Goal: Ask a question

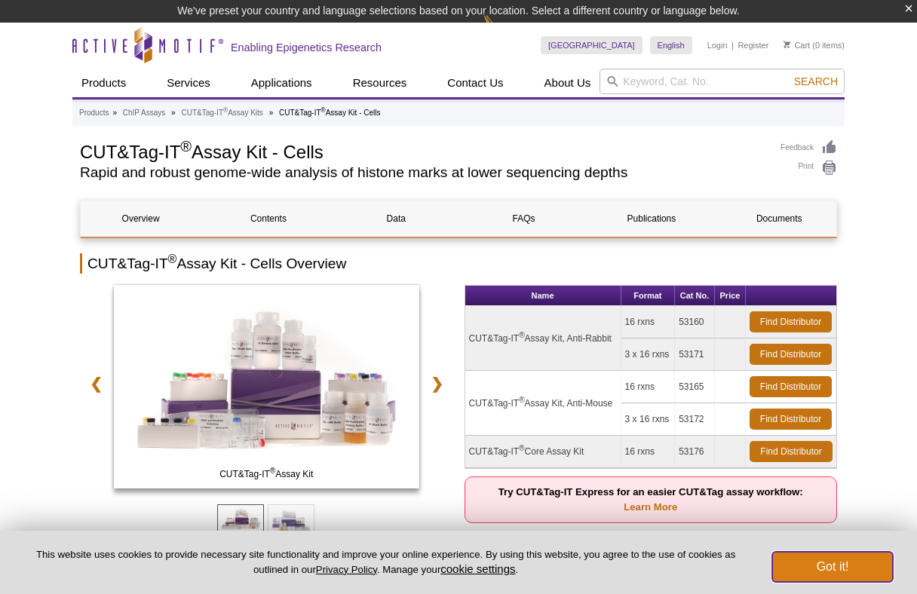
click at [830, 575] on button "Got it!" at bounding box center [832, 567] width 121 height 30
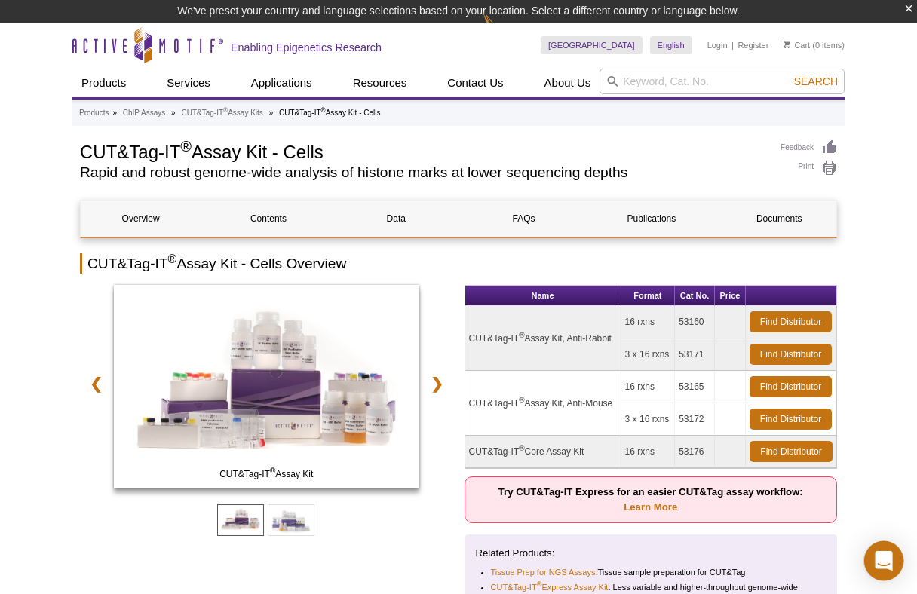
click at [890, 565] on icon "Open Intercom Messenger" at bounding box center [883, 561] width 17 height 20
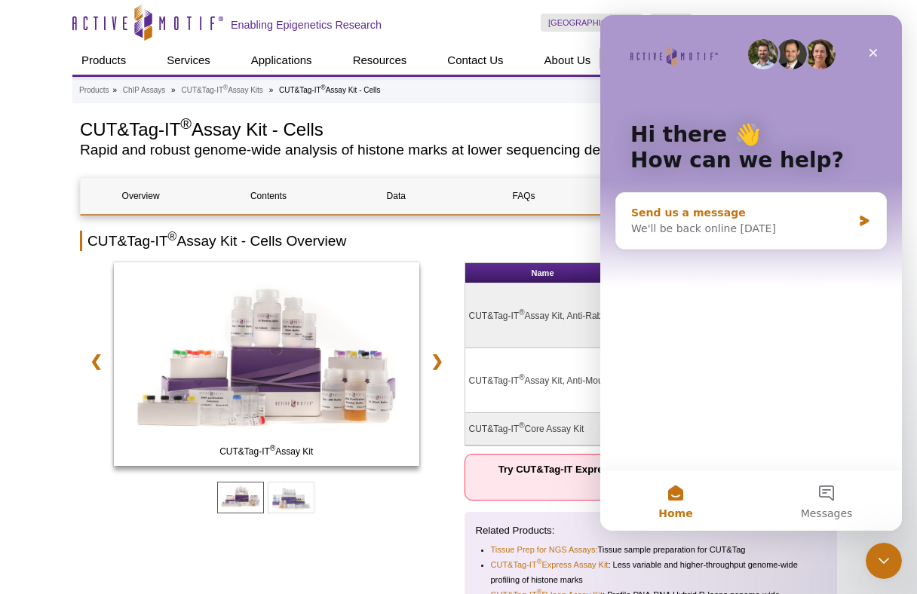
click at [774, 222] on div "We'll be back online [DATE]" at bounding box center [741, 229] width 221 height 16
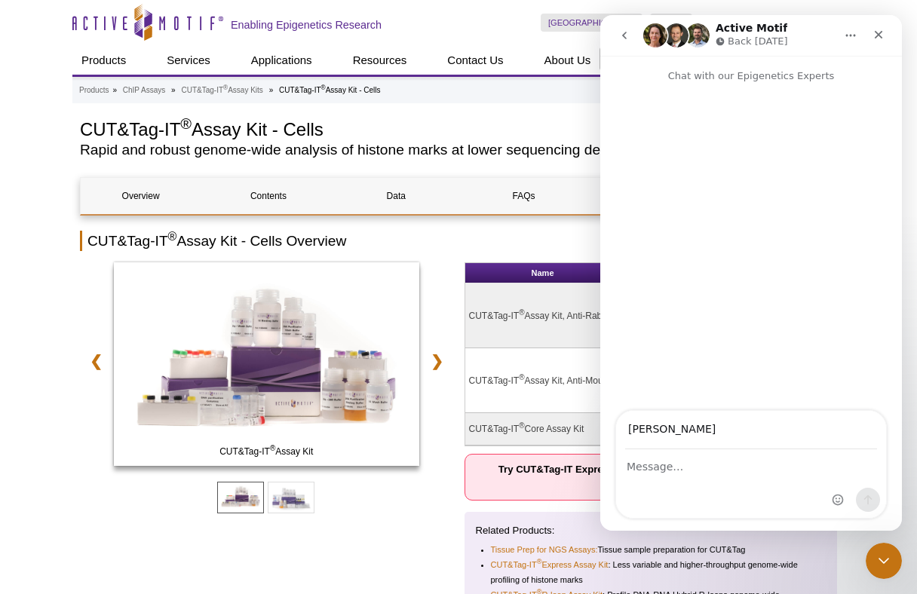
type input "[PERSON_NAME][EMAIL_ADDRESS][DOMAIN_NAME]"
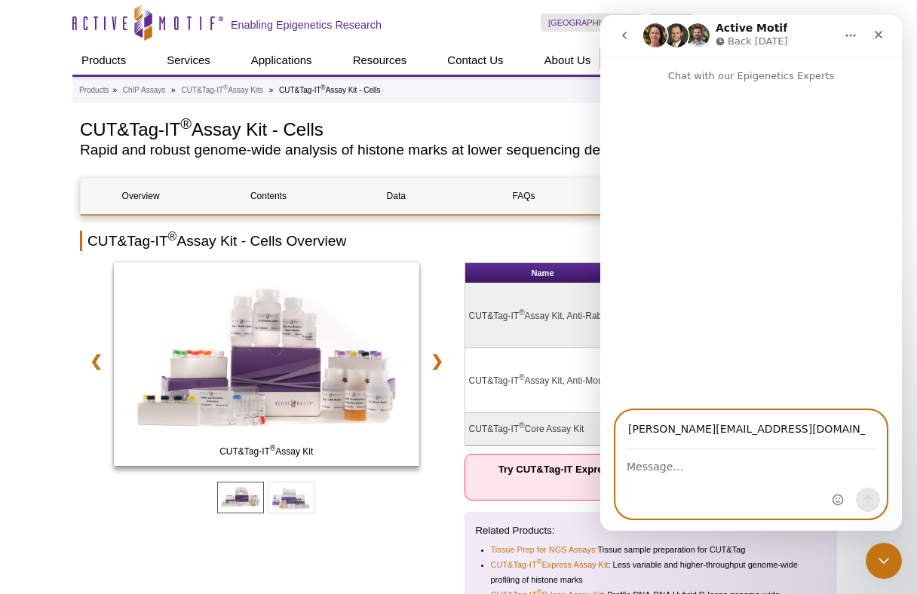
click at [721, 474] on textarea "Message…" at bounding box center [751, 463] width 270 height 26
paste textarea "do we need to clean primers present in the final libraries of cut and tag befor…"
click at [626, 468] on textarea "do we need to clean primers present in the final libraries of cut and tag befor…" at bounding box center [751, 470] width 270 height 41
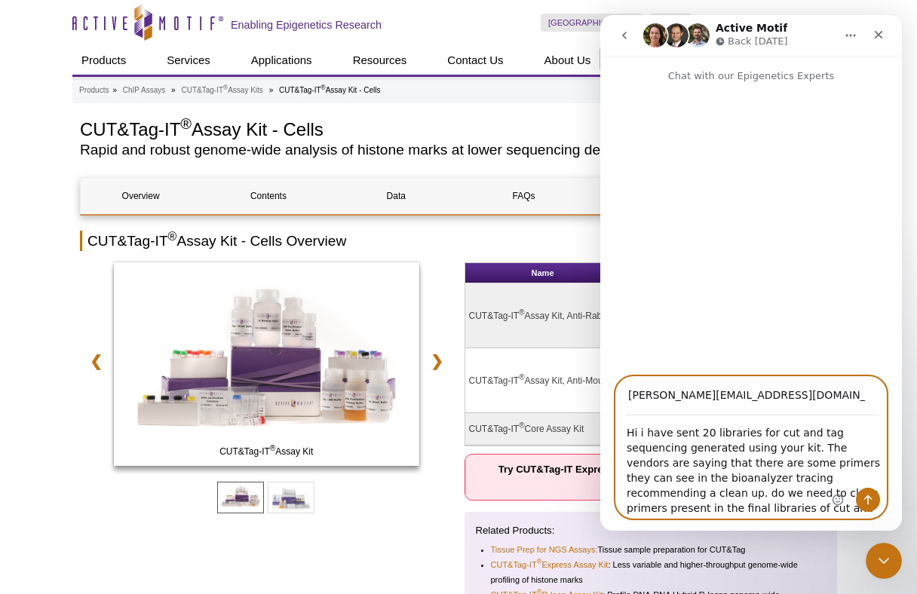
type textarea "Hi i have sent 20 libraries for cut and tag sequencing generated using your kit…"
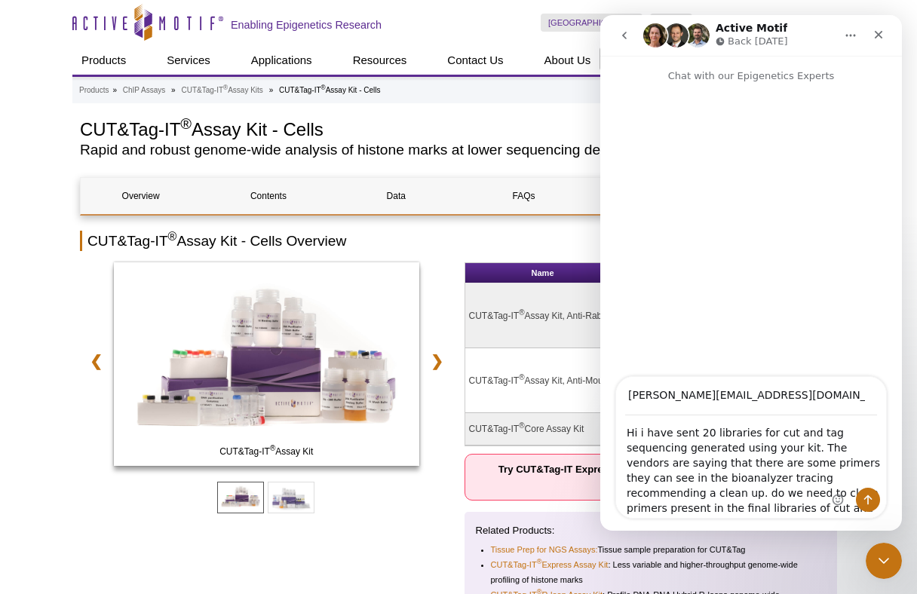
click at [836, 480] on div "Intercom messenger" at bounding box center [857, 447] width 60 height 141
click at [835, 479] on div "Intercom messenger" at bounding box center [857, 447] width 60 height 141
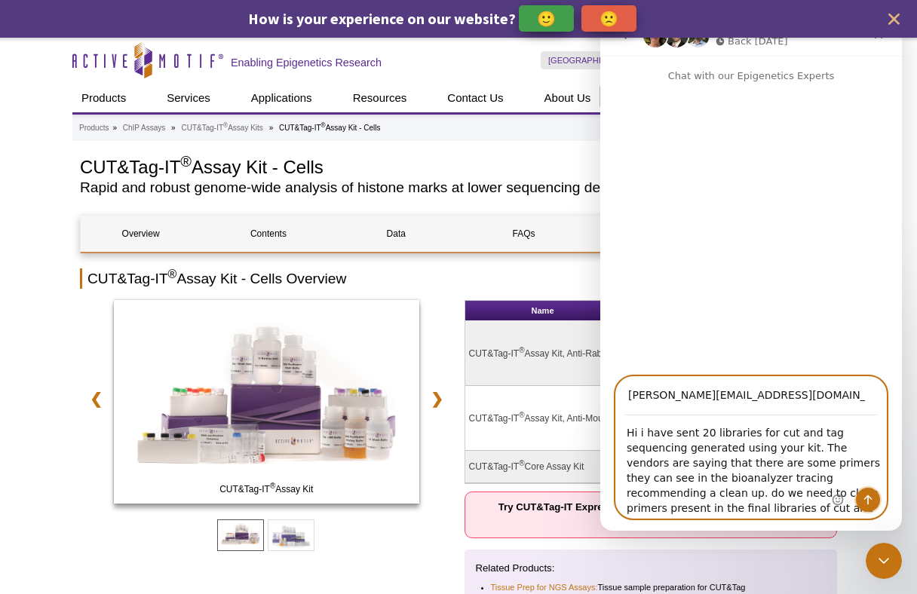
click at [870, 497] on icon "Send a message…" at bounding box center [868, 501] width 8 height 10
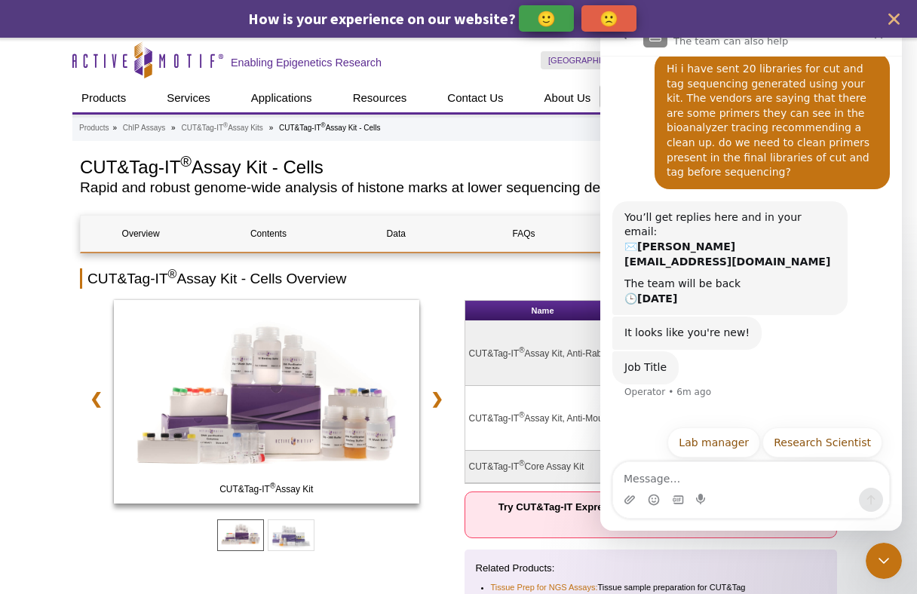
scroll to position [48, 0]
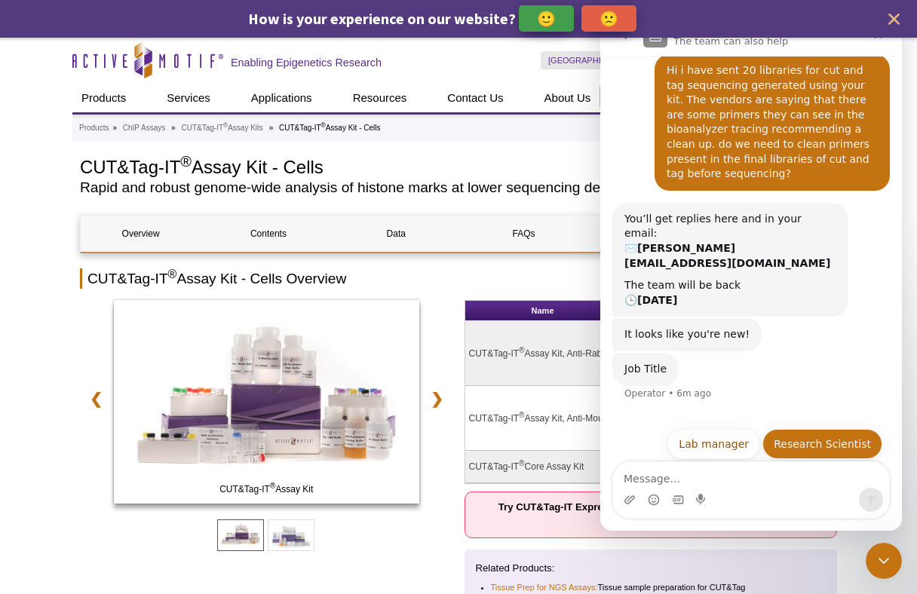
click at [810, 429] on button "Research Scientist" at bounding box center [823, 444] width 120 height 30
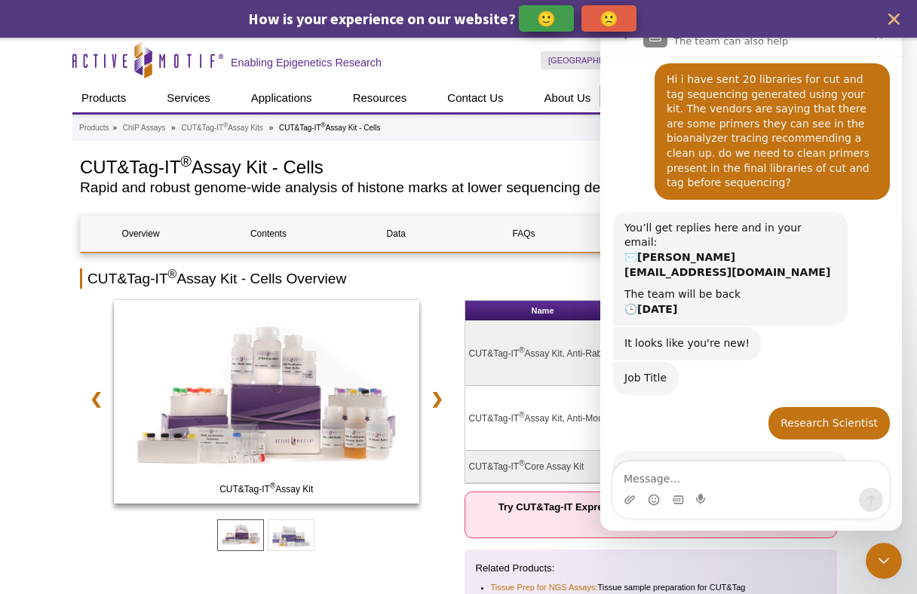
scroll to position [63, 0]
